Goal: Task Accomplishment & Management: Use online tool/utility

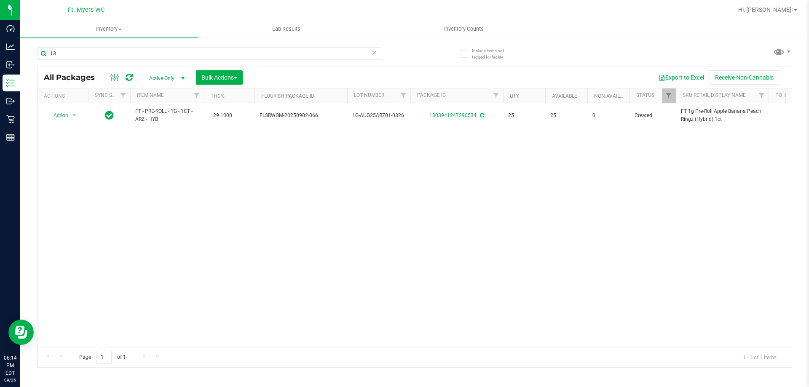
type input "1"
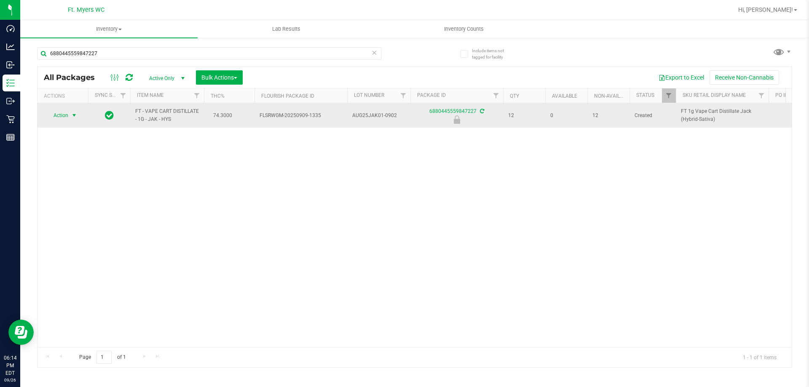
type input "6880445559847227"
click at [62, 115] on span "Action" at bounding box center [57, 116] width 23 height 12
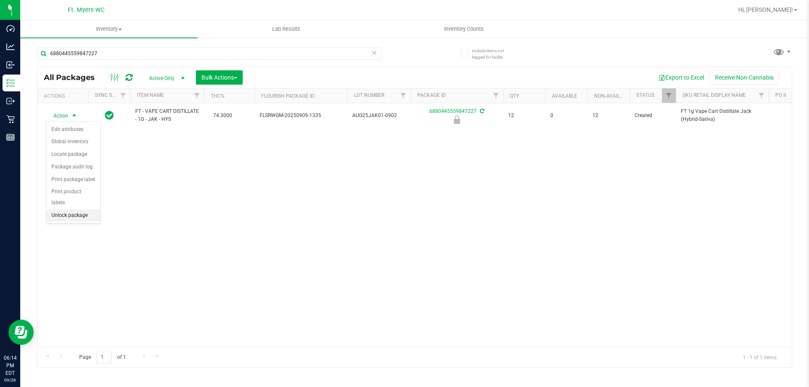
click at [70, 209] on li "Unlock package" at bounding box center [73, 215] width 54 height 13
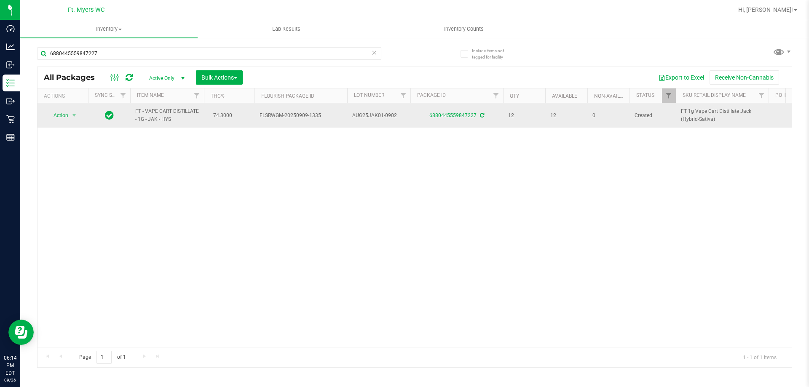
click at [64, 113] on span "Action" at bounding box center [57, 116] width 23 height 12
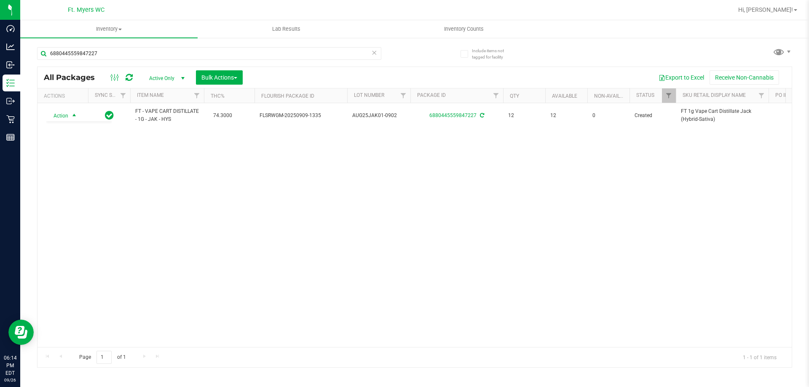
click at [243, 191] on div "Action Action Adjust qty Create package Edit attributes Global inventory Locate…" at bounding box center [414, 225] width 754 height 244
